Goal: Share content

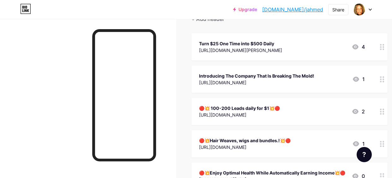
scroll to position [69, 0]
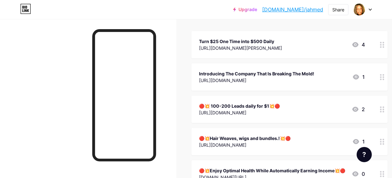
click at [267, 110] on div "[URL][DOMAIN_NAME]" at bounding box center [239, 112] width 81 height 7
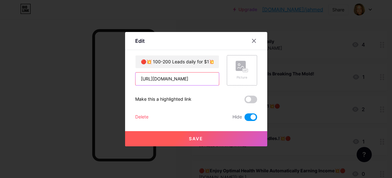
scroll to position [0, 37]
drag, startPoint x: 137, startPoint y: 80, endPoint x: 230, endPoint y: 82, distance: 92.7
click at [230, 82] on div "🔴💥 100-200 Leads daily for $1💥🔴 [URL][DOMAIN_NAME] Picture" at bounding box center [196, 70] width 122 height 30
paste input "[URL][DOMAIN_NAME]"
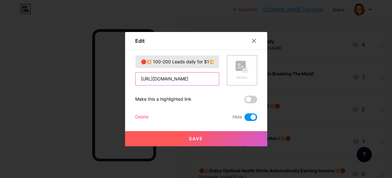
type input "[URL][DOMAIN_NAME]"
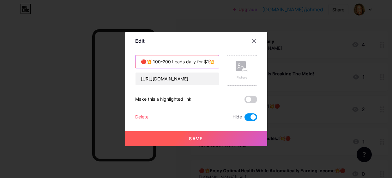
scroll to position [0, 6]
drag, startPoint x: 140, startPoint y: 59, endPoint x: 251, endPoint y: 69, distance: 111.4
click at [251, 69] on div "🔴💥 100-200 Leads daily for $1💥🔴 [URL][DOMAIN_NAME] Picture" at bounding box center [196, 70] width 122 height 30
drag, startPoint x: 210, startPoint y: 65, endPoint x: 222, endPoint y: 65, distance: 12.7
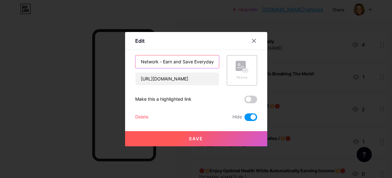
click at [222, 65] on div "The People's Freedom Network - Earn and Save Everyday [URL][DOMAIN_NAME] Picture" at bounding box center [196, 70] width 122 height 30
paste input "[URL][DOMAIN_NAME]"
drag, startPoint x: 216, startPoint y: 61, endPoint x: 231, endPoint y: 61, distance: 15.2
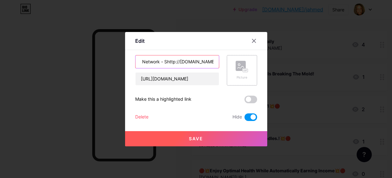
click at [231, 61] on div "The People's Freedom Network - Shttp://[DOMAIN_NAME] [URL][DOMAIN_NAME] Picture" at bounding box center [196, 70] width 122 height 30
paste input "[URL][DOMAIN_NAME]"
click at [215, 62] on input "The People's Freedom Network - Shttp://[DOMAIN_NAME]" at bounding box center [177, 61] width 83 height 13
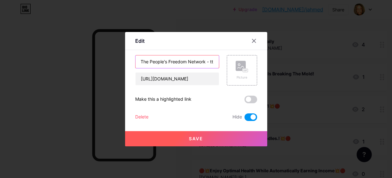
click at [215, 60] on input "The People's Freedom Network - ttp://[DOMAIN_NAME]" at bounding box center [177, 61] width 83 height 13
drag, startPoint x: 210, startPoint y: 60, endPoint x: 238, endPoint y: 59, distance: 28.5
click at [238, 59] on div "The People's Freedom Network - t://[DOMAIN_NAME] [URL][DOMAIN_NAME] Picture" at bounding box center [196, 70] width 122 height 30
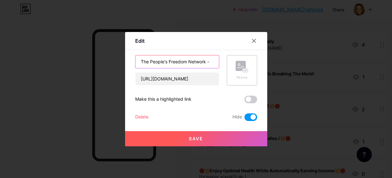
paste input "Save & Earn Everyday"
type input "The People's Freedom Network - Save & Earn Everyday"
click at [248, 117] on span at bounding box center [251, 117] width 13 height 8
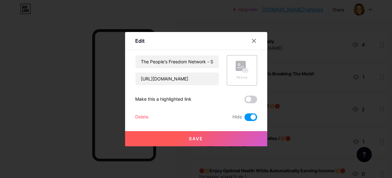
click at [245, 119] on input "checkbox" at bounding box center [245, 119] width 0 height 0
click at [194, 137] on span "Save" at bounding box center [196, 138] width 14 height 5
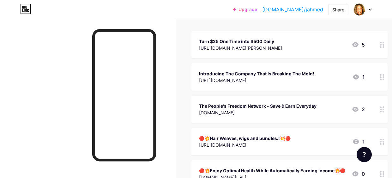
click at [225, 40] on div "Turn $25 One Time into $500 Daily" at bounding box center [240, 41] width 83 height 7
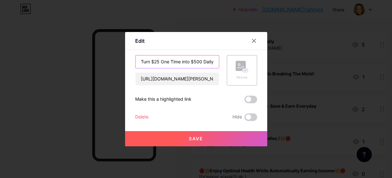
click at [170, 61] on input "Turn $25 One Time into $500 Daily" at bounding box center [177, 61] width 83 height 13
click at [173, 64] on input "Turn $25 One-Time into $500 Daily" at bounding box center [177, 61] width 83 height 13
type input "Turn $25 One-Time into $500 Daily"
click at [199, 137] on span "Save" at bounding box center [196, 138] width 14 height 5
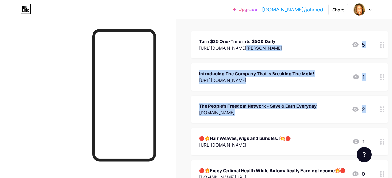
drag, startPoint x: 199, startPoint y: 137, endPoint x: 209, endPoint y: 48, distance: 89.2
click at [209, 48] on span "Turn $25 One-Time into $500 Daily [URL][DOMAIN_NAME][PERSON_NAME] 5 Introducing…" at bounding box center [290, 141] width 196 height 221
click at [237, 45] on div "[URL][DOMAIN_NAME][PERSON_NAME]" at bounding box center [240, 48] width 83 height 7
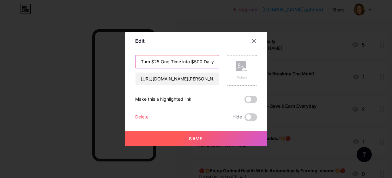
click at [173, 61] on input "Turn $25 One-Time into $500 Daily" at bounding box center [177, 61] width 83 height 13
click at [183, 64] on input "Turn $25 One-time into $500 Daily" at bounding box center [177, 61] width 83 height 13
type input "Turn $25 One-time Into $500 Daily"
click at [198, 137] on span "Save" at bounding box center [196, 138] width 14 height 5
